Goal: Information Seeking & Learning: Learn about a topic

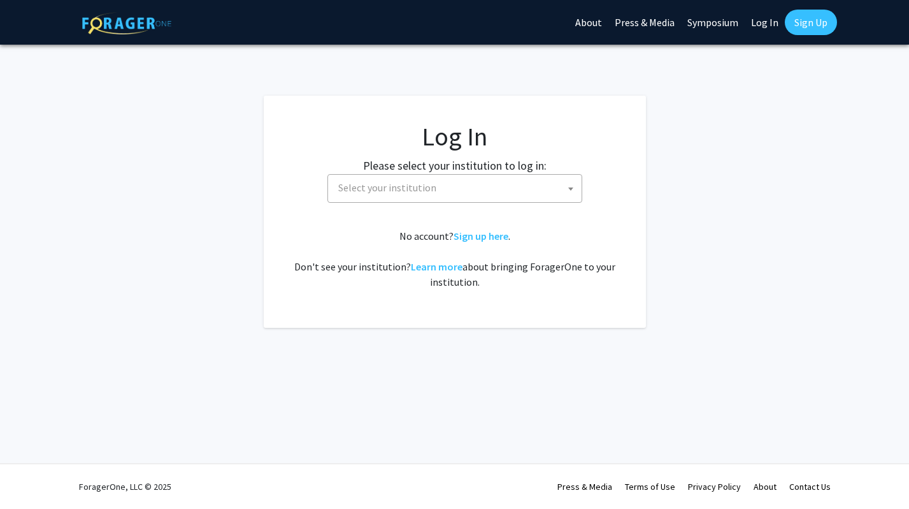
click at [439, 196] on span "Select your institution" at bounding box center [457, 188] width 249 height 26
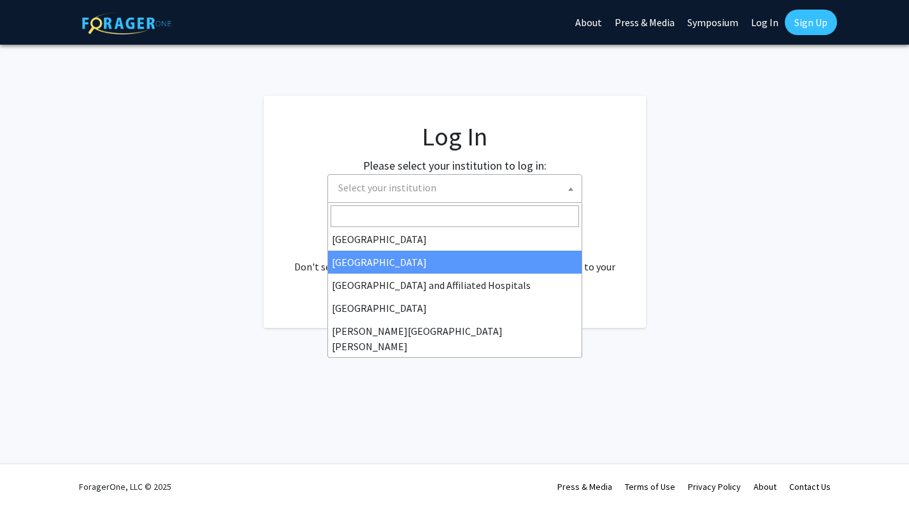
scroll to position [168, 0]
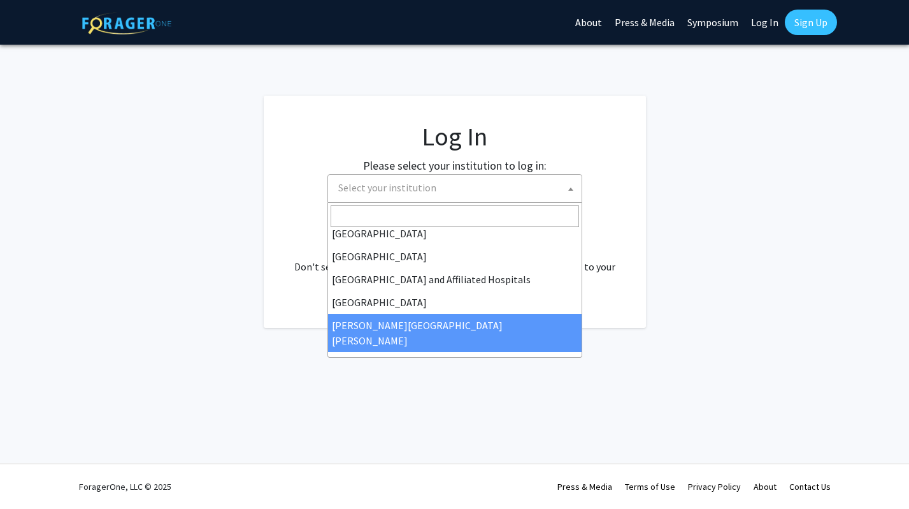
select select "1"
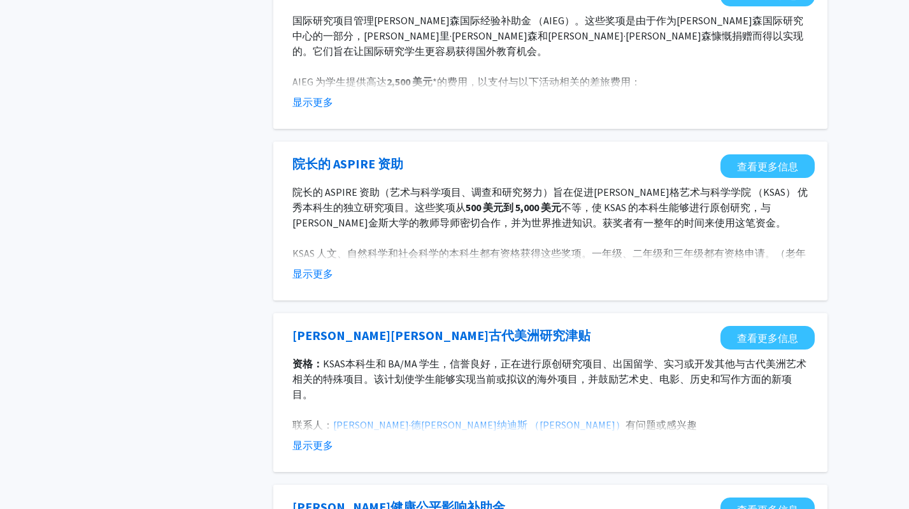
scroll to position [1374, 0]
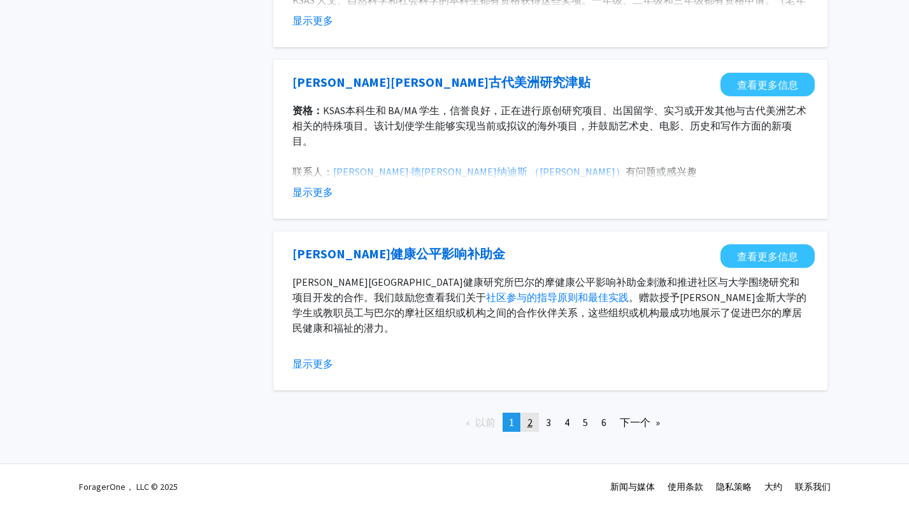
click at [528, 421] on span "2" at bounding box center [530, 422] width 5 height 13
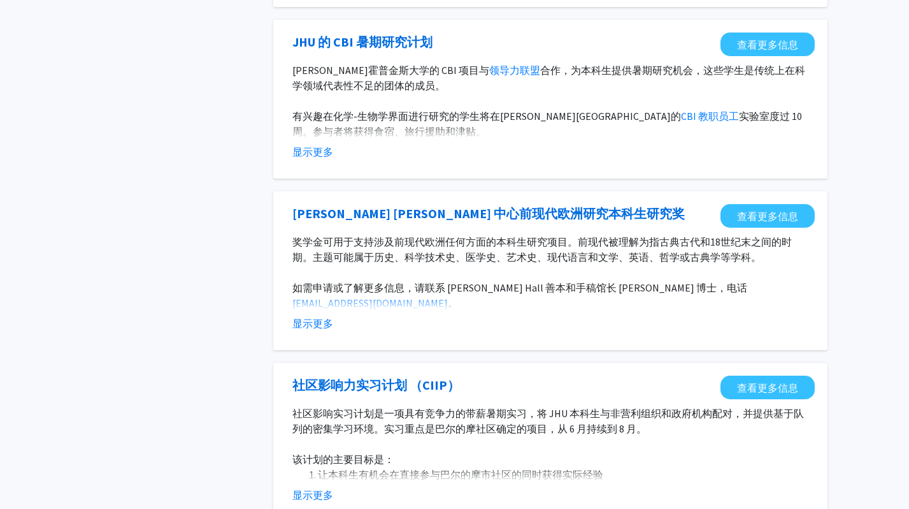
scroll to position [865, 0]
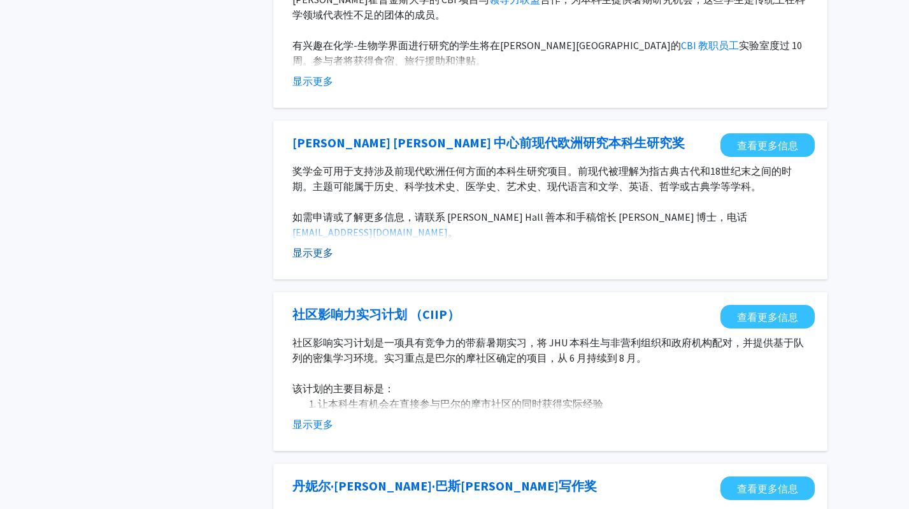
click at [321, 245] on button "显示更多" at bounding box center [313, 252] width 41 height 15
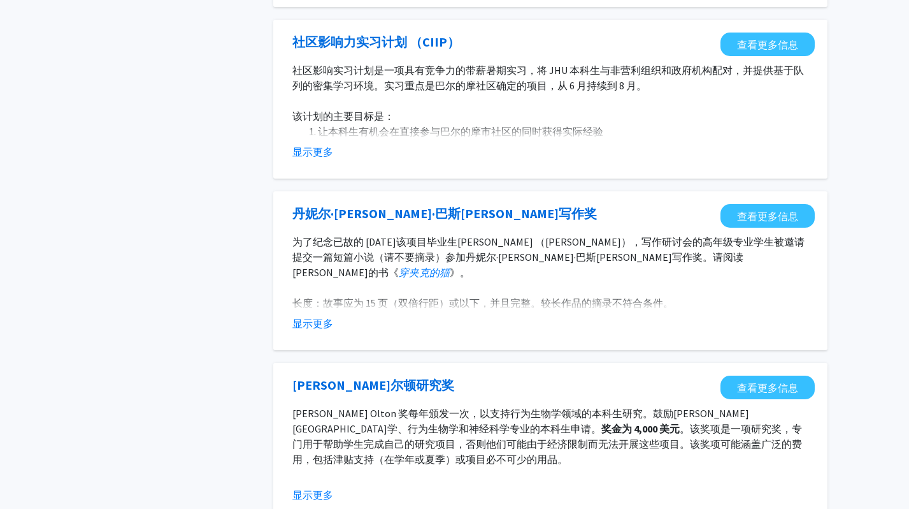
scroll to position [1175, 0]
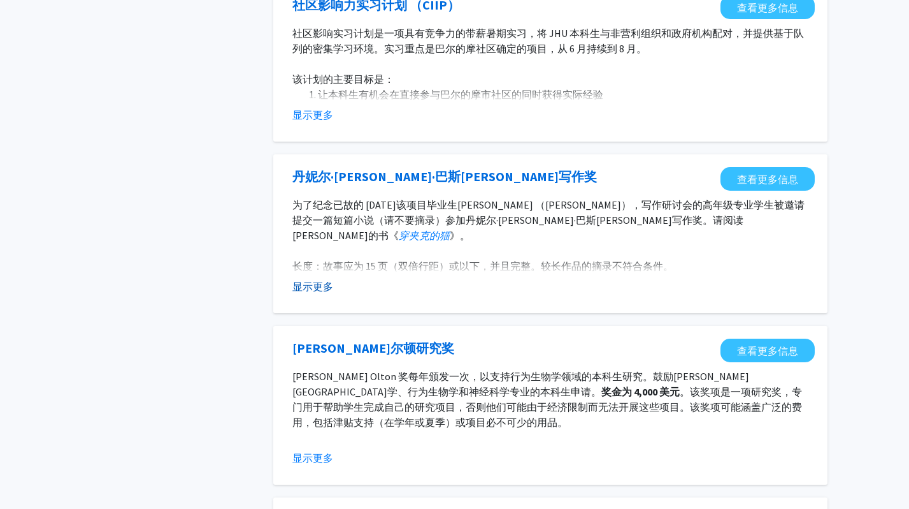
click at [321, 279] on button "显示更多" at bounding box center [313, 286] width 41 height 15
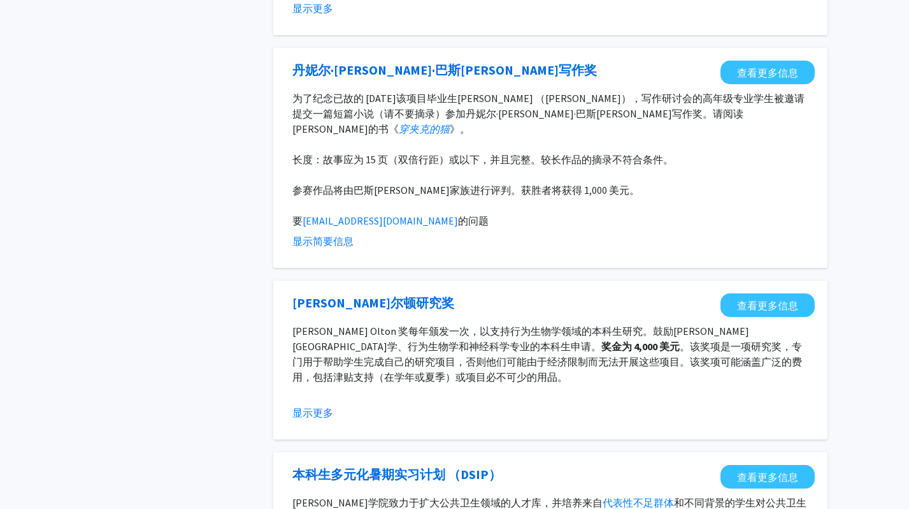
scroll to position [1471, 0]
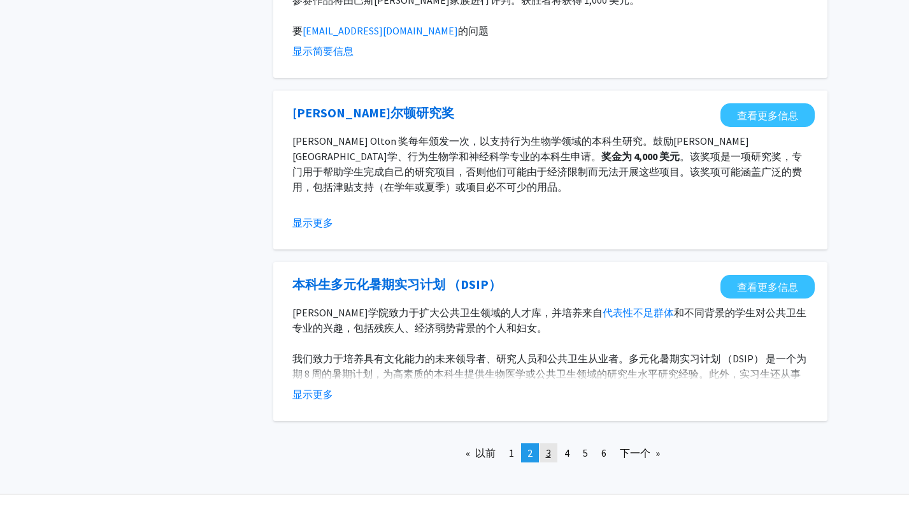
click at [543, 443] on link "页 3" at bounding box center [549, 452] width 18 height 19
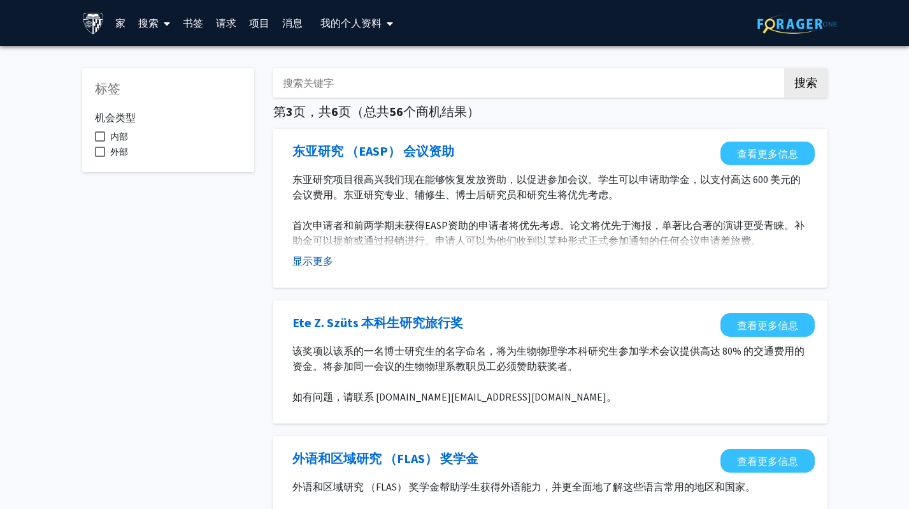
click at [318, 259] on button "显示更多" at bounding box center [313, 260] width 41 height 15
